Goal: Task Accomplishment & Management: Manage account settings

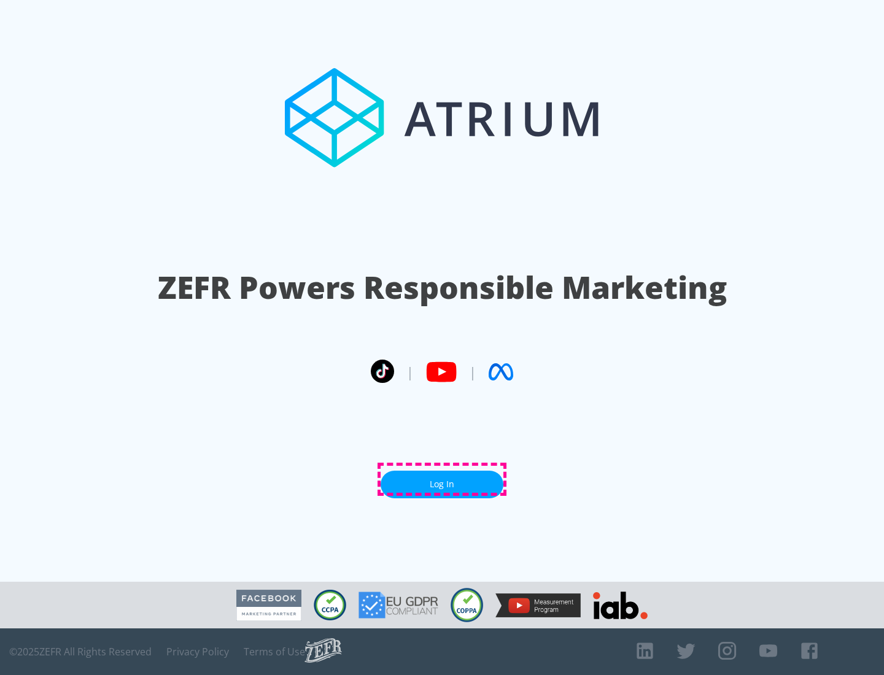
click at [442, 479] on link "Log In" at bounding box center [442, 485] width 123 height 28
